Goal: Obtain resource: Download file/media

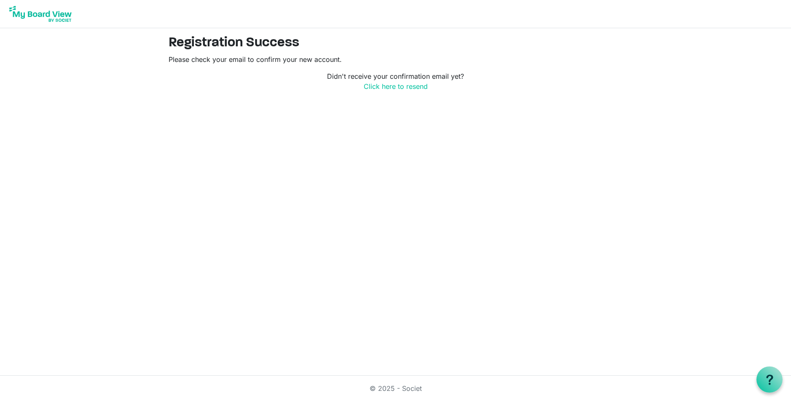
click at [44, 12] on img at bounding box center [40, 13] width 67 height 21
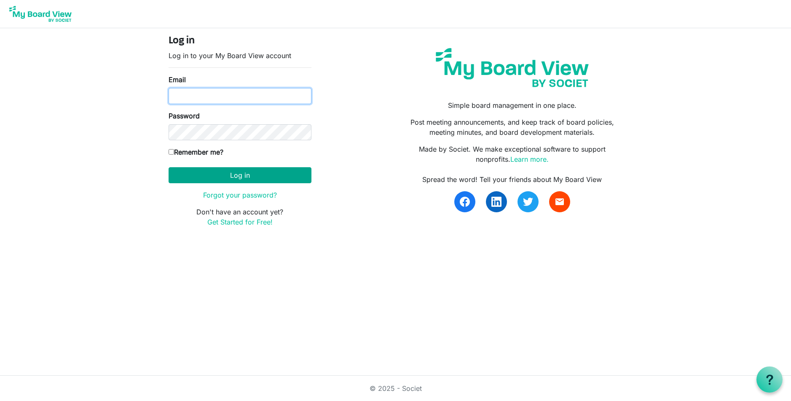
type input "[PERSON_NAME][EMAIL_ADDRESS][DOMAIN_NAME]"
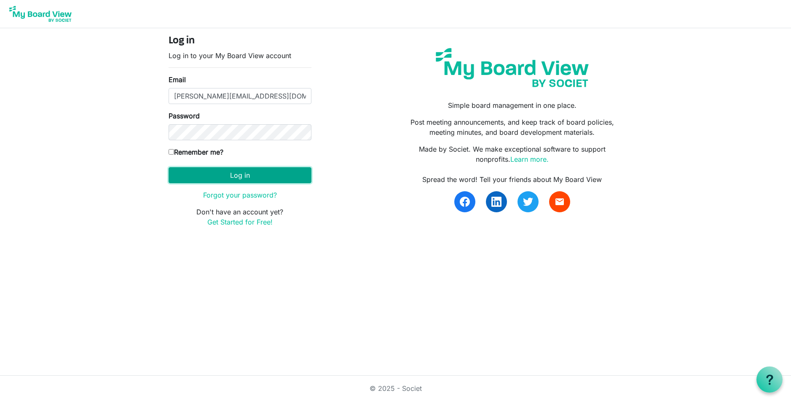
click at [266, 174] on button "Log in" at bounding box center [240, 175] width 143 height 16
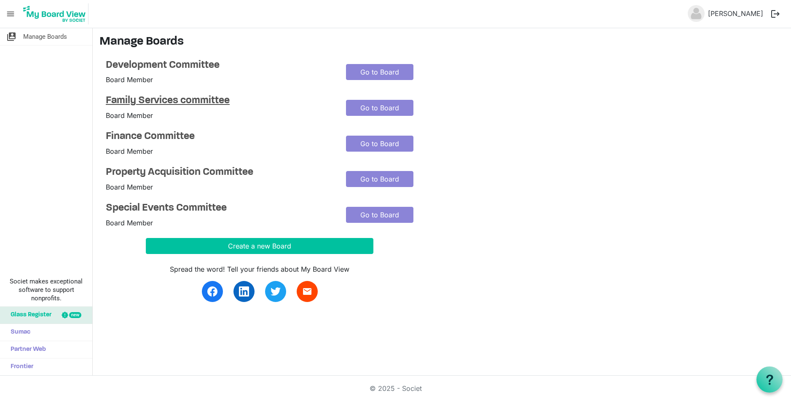
click at [217, 96] on h4 "Family Services committee" at bounding box center [220, 101] width 228 height 12
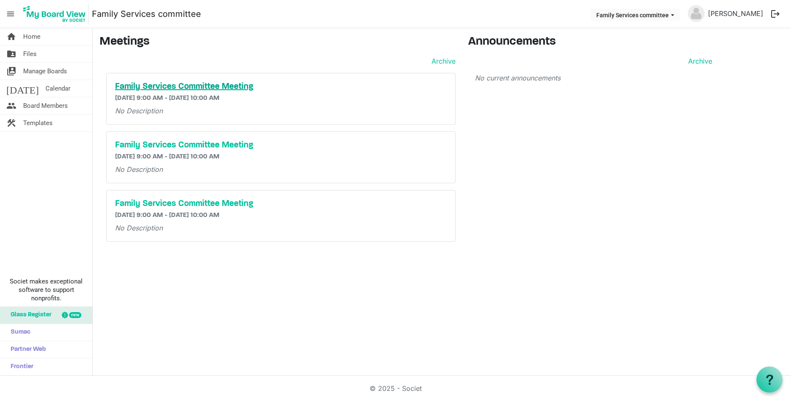
click at [243, 85] on h5 "Family Services Committee Meeting" at bounding box center [281, 87] width 332 height 10
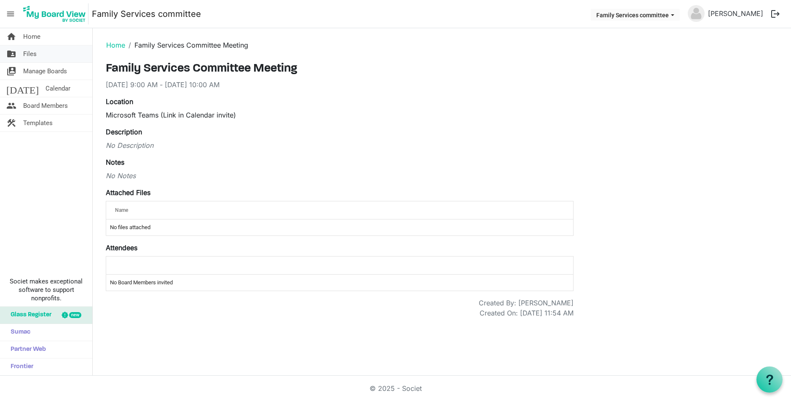
click at [50, 59] on link "folder_shared Files" at bounding box center [46, 54] width 92 height 17
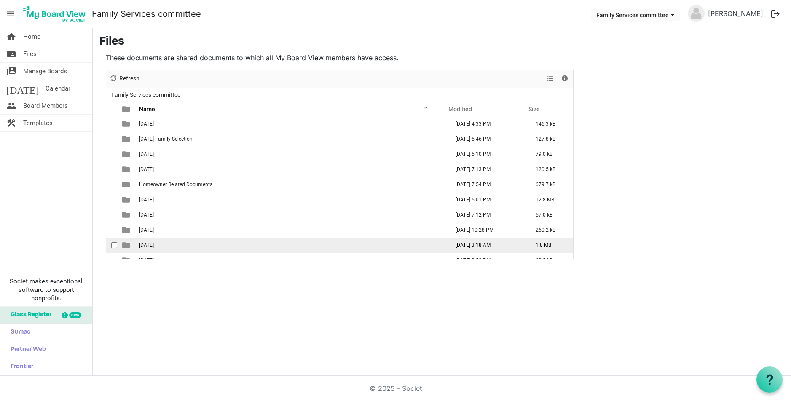
click at [195, 245] on td "[DATE]" at bounding box center [292, 245] width 310 height 15
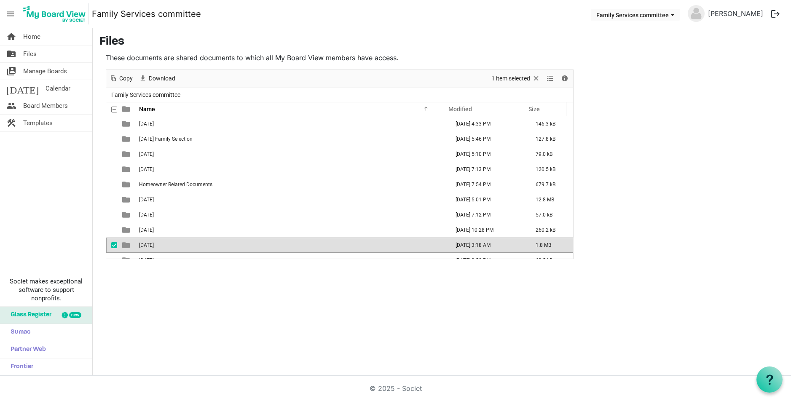
click at [177, 244] on td "[DATE]" at bounding box center [292, 245] width 310 height 15
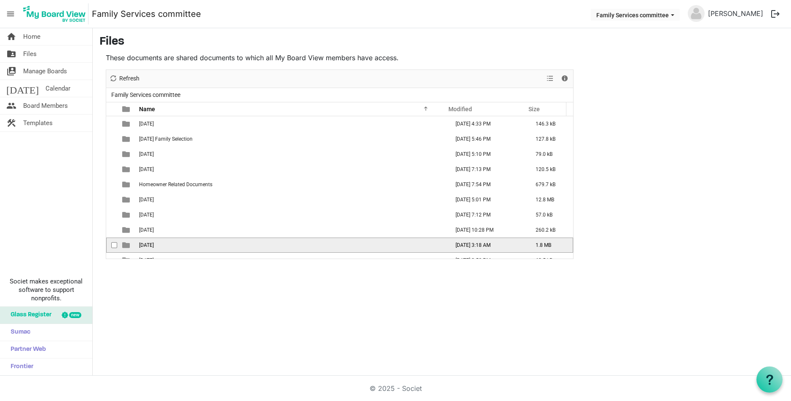
click at [177, 244] on td "[DATE]" at bounding box center [292, 245] width 310 height 15
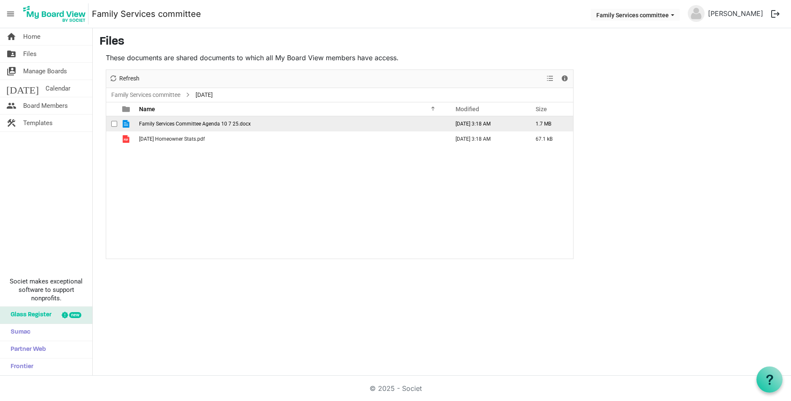
click at [192, 127] on td "Family Services Committee Agenda 10 7 25.docx" at bounding box center [292, 123] width 310 height 15
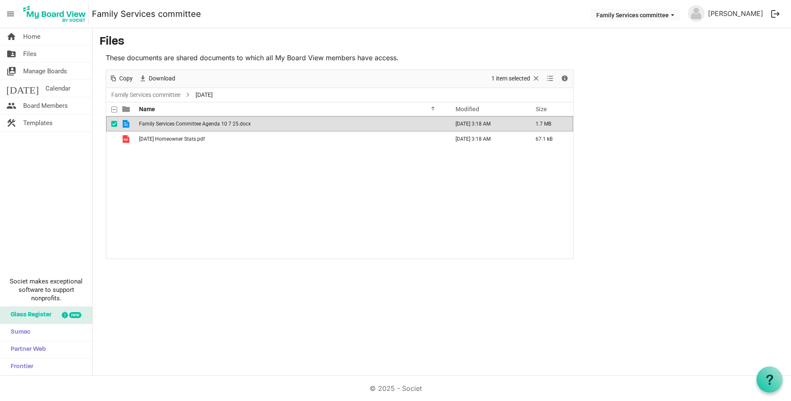
click at [192, 127] on td "Family Services Committee Agenda 10 7 25.docx" at bounding box center [292, 123] width 310 height 15
